Goal: Use online tool/utility: Utilize a website feature to perform a specific function

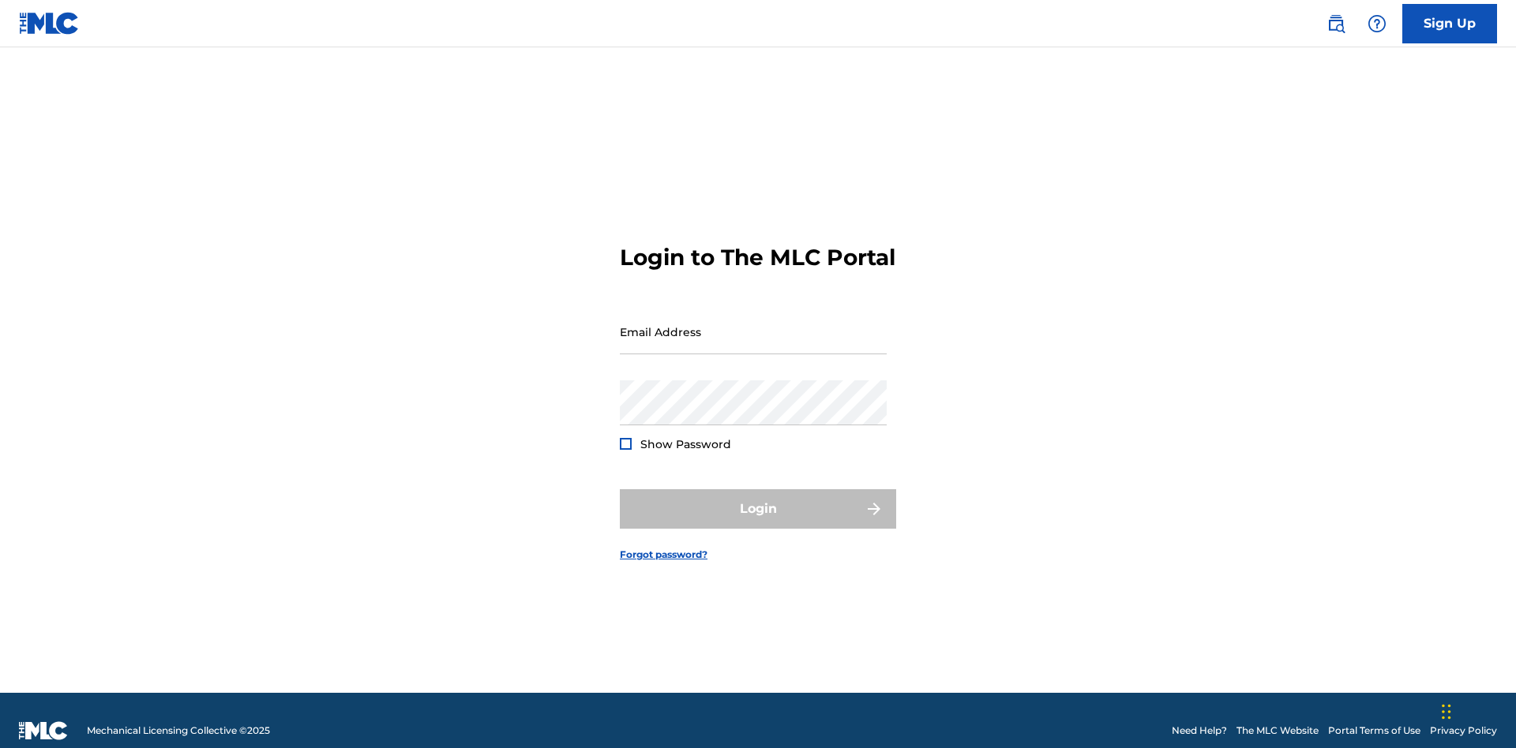
scroll to position [21, 0]
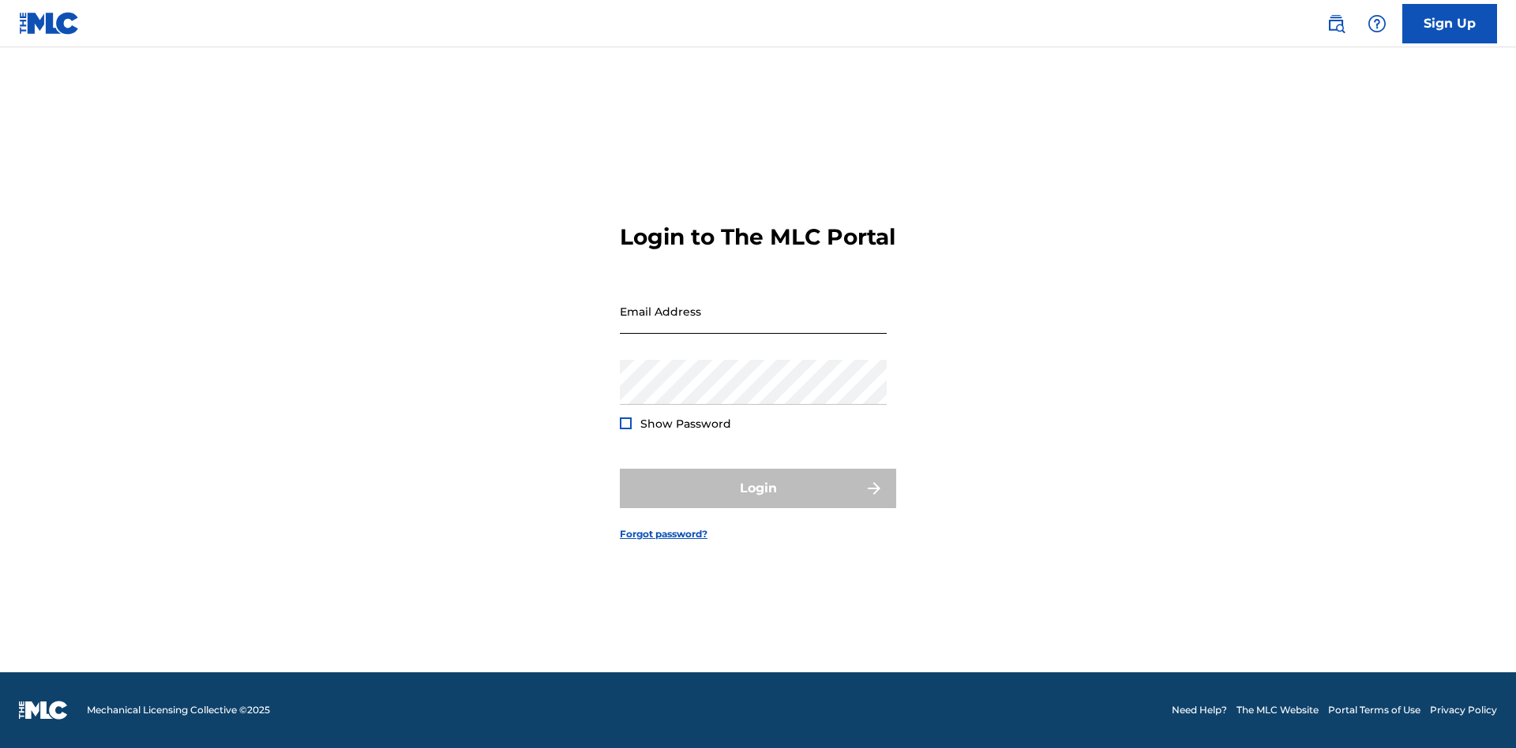
click at [753, 324] on input "Email Address" at bounding box center [753, 311] width 267 height 45
type input "Duke.McTesterson@gmail.com"
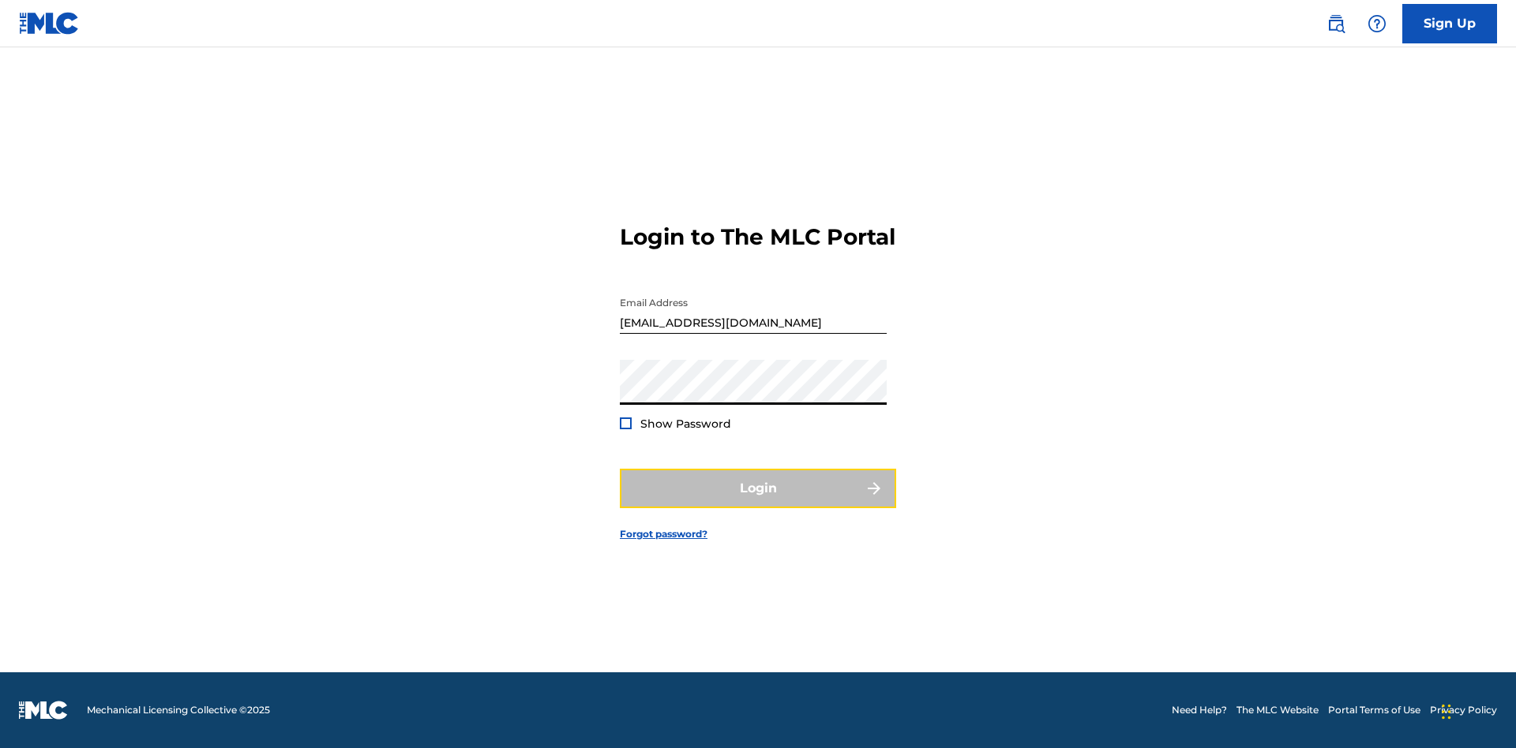
click at [758, 502] on button "Login" at bounding box center [758, 488] width 276 height 39
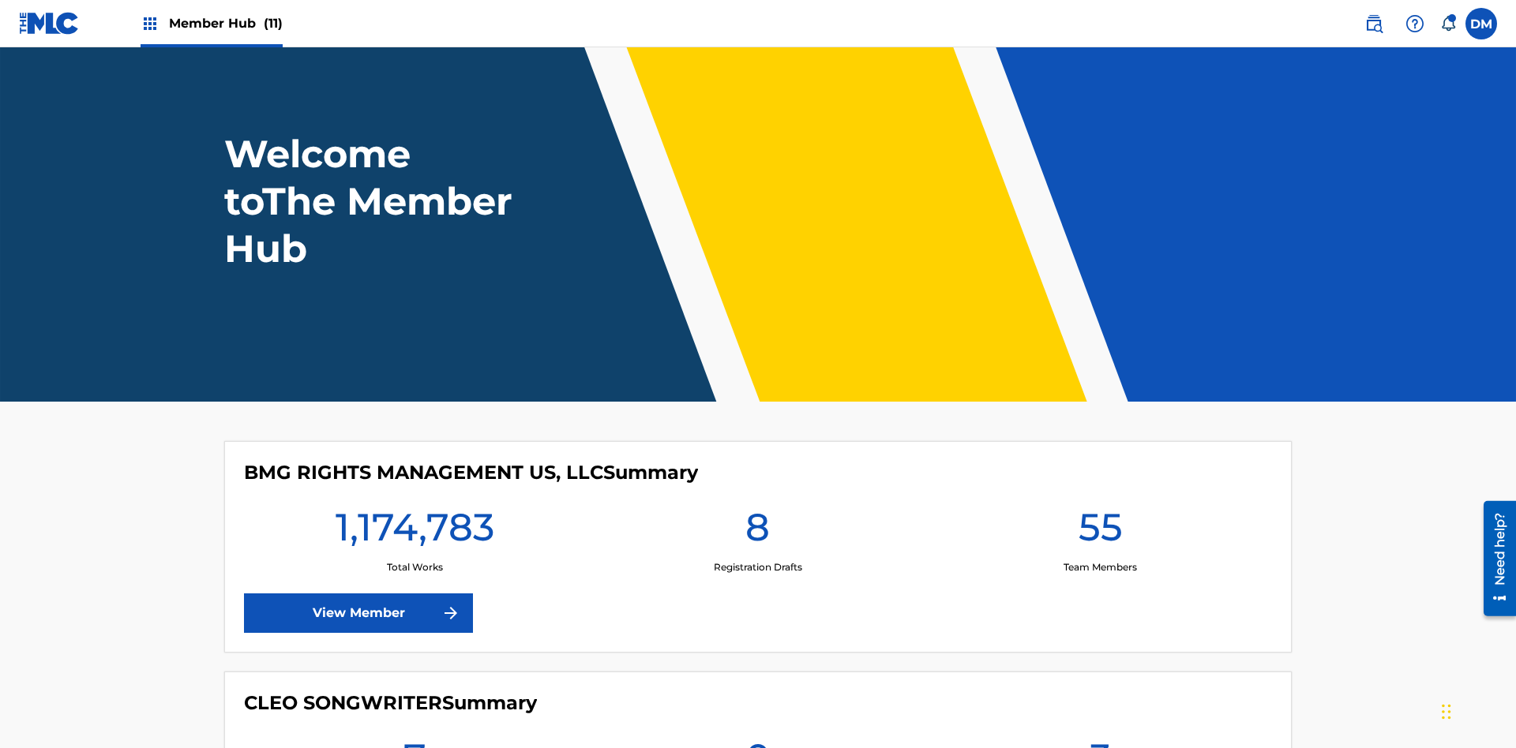
click at [225, 23] on span "Member Hub (11)" at bounding box center [226, 23] width 114 height 18
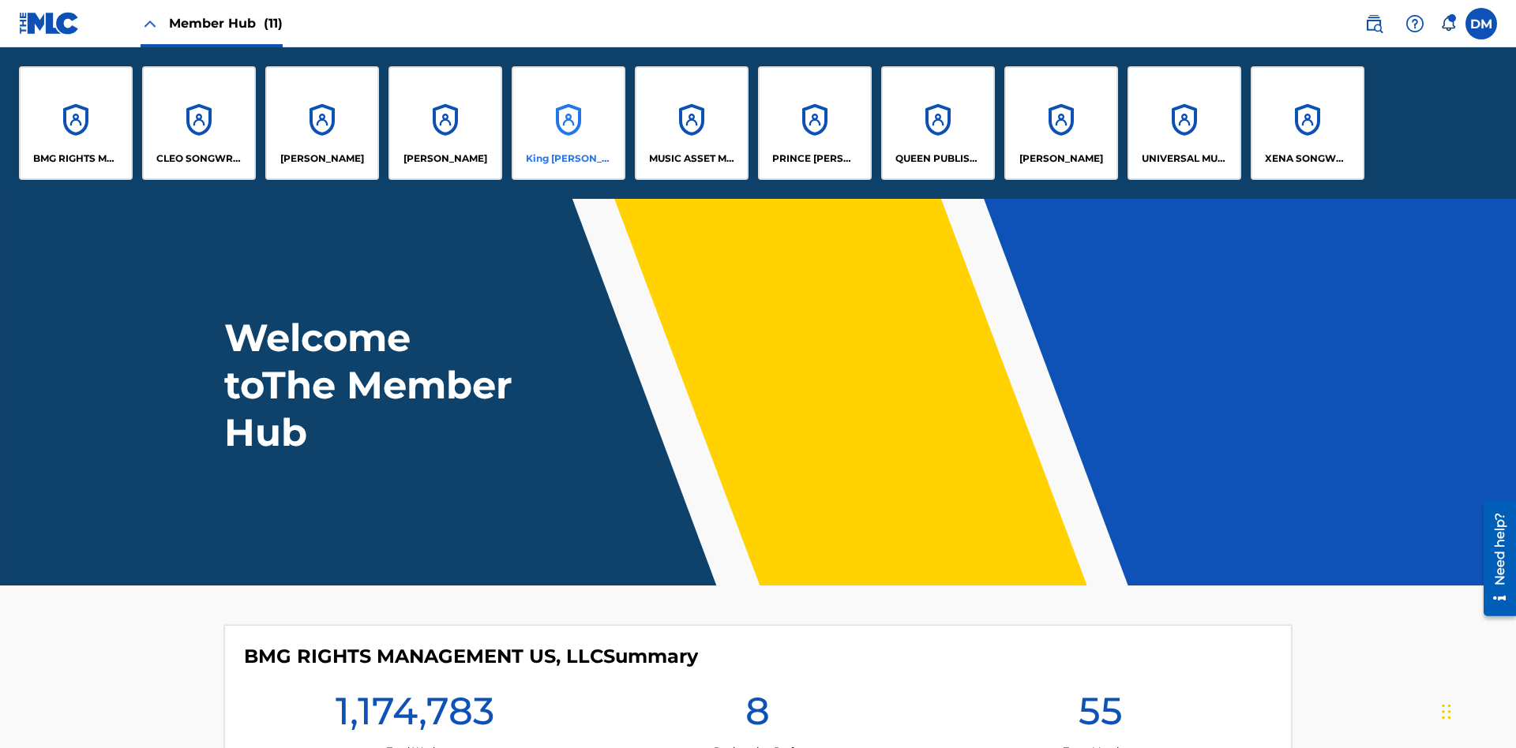
click at [568, 159] on p "King McTesterson" at bounding box center [569, 159] width 86 height 14
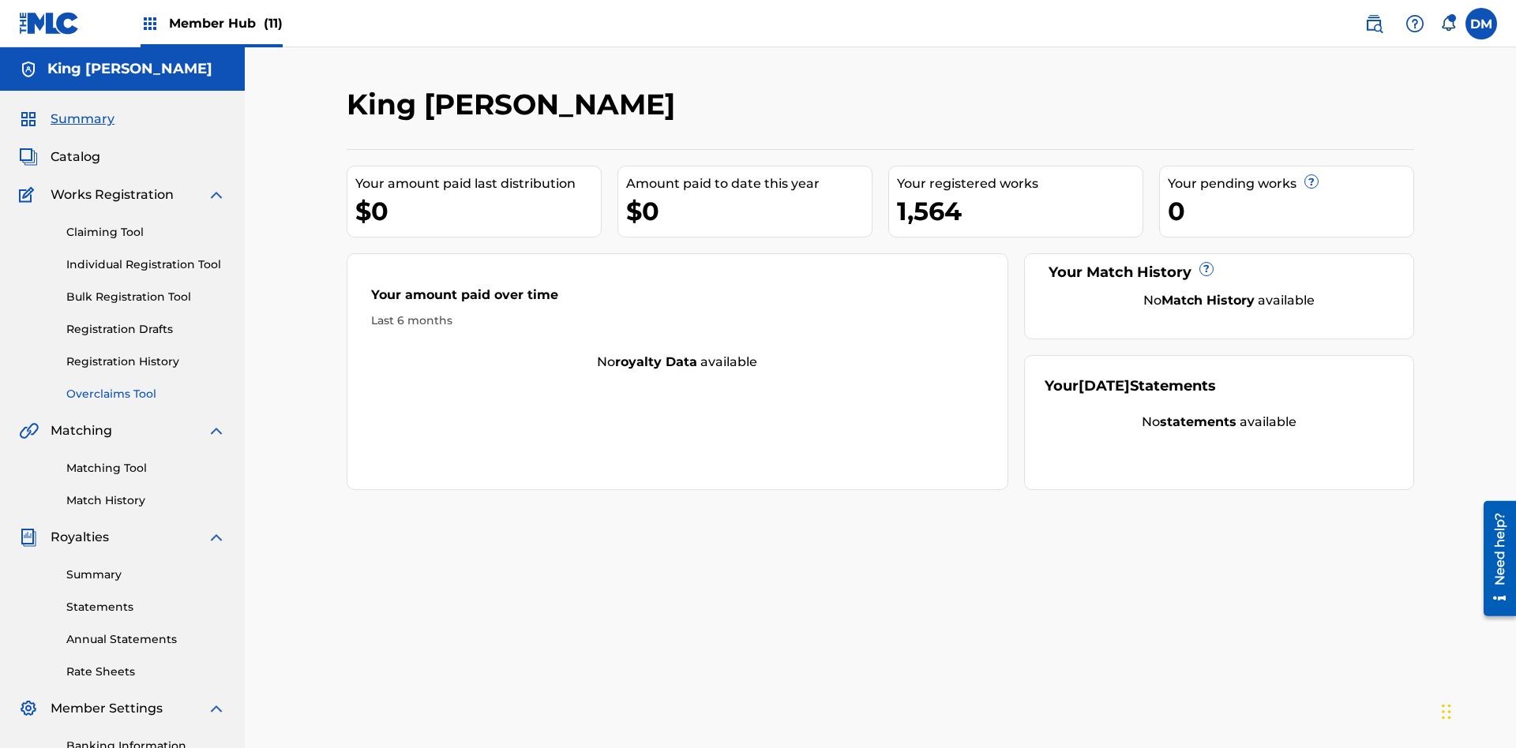
click at [146, 386] on link "Overclaims Tool" at bounding box center [145, 394] width 159 height 17
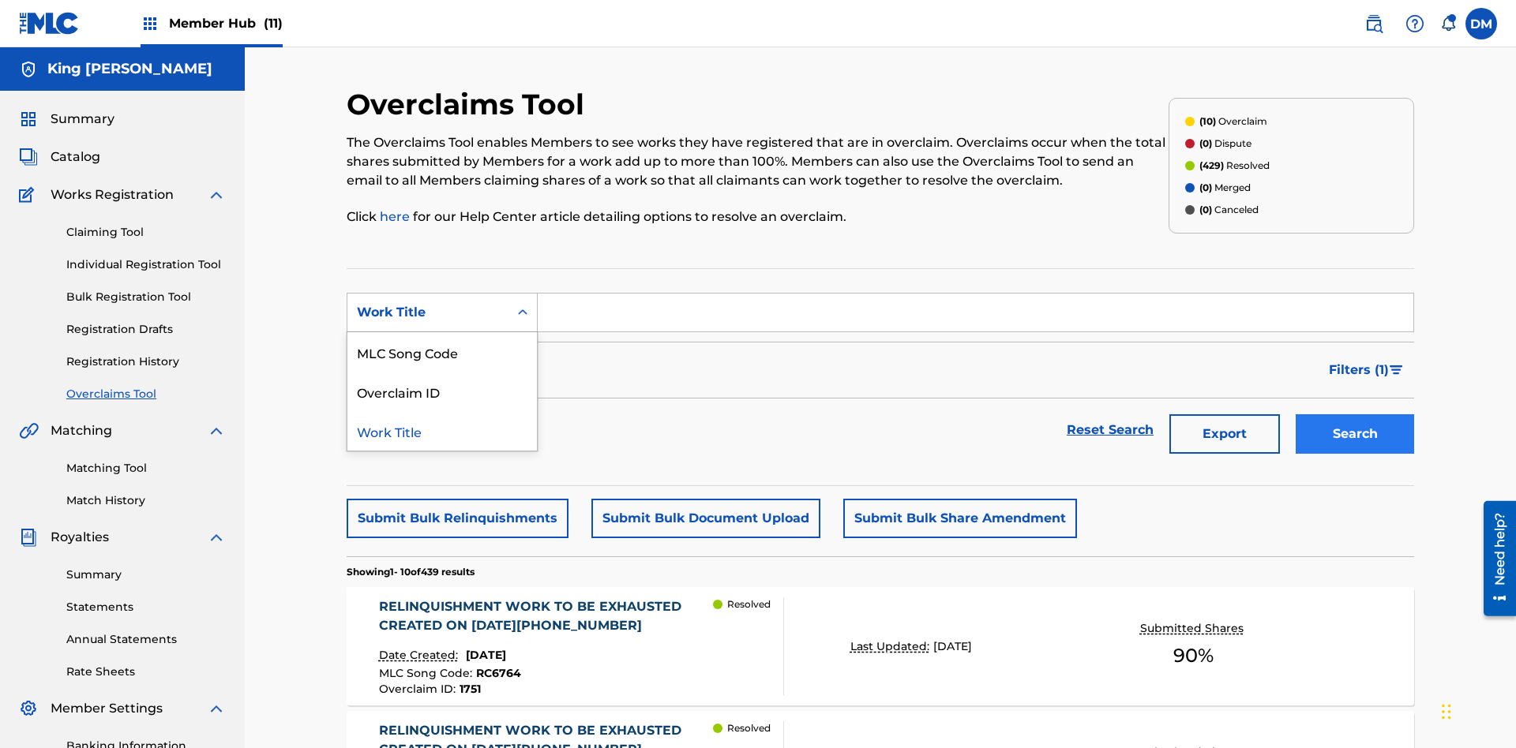
click at [442, 372] on div "Overclaim ID" at bounding box center [441, 391] width 189 height 39
click at [1355, 415] on button "Search" at bounding box center [1355, 434] width 118 height 39
